Goal: Use online tool/utility: Utilize a website feature to perform a specific function

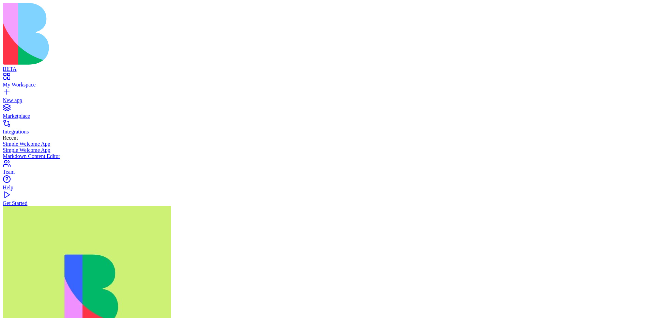
click at [54, 107] on link "Marketplace" at bounding box center [327, 113] width 648 height 12
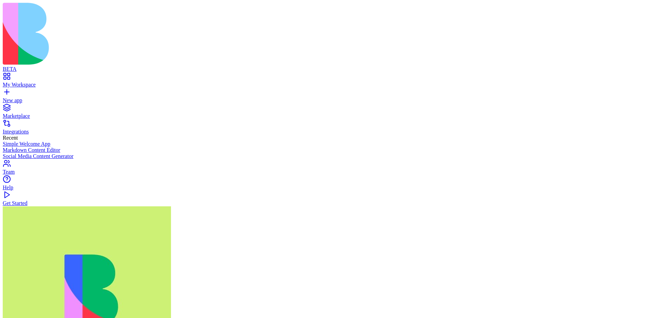
type textarea "**********"
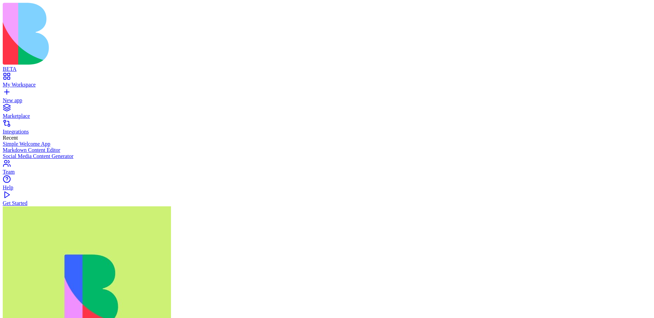
scroll to position [43, 0]
